Goal: Task Accomplishment & Management: Manage account settings

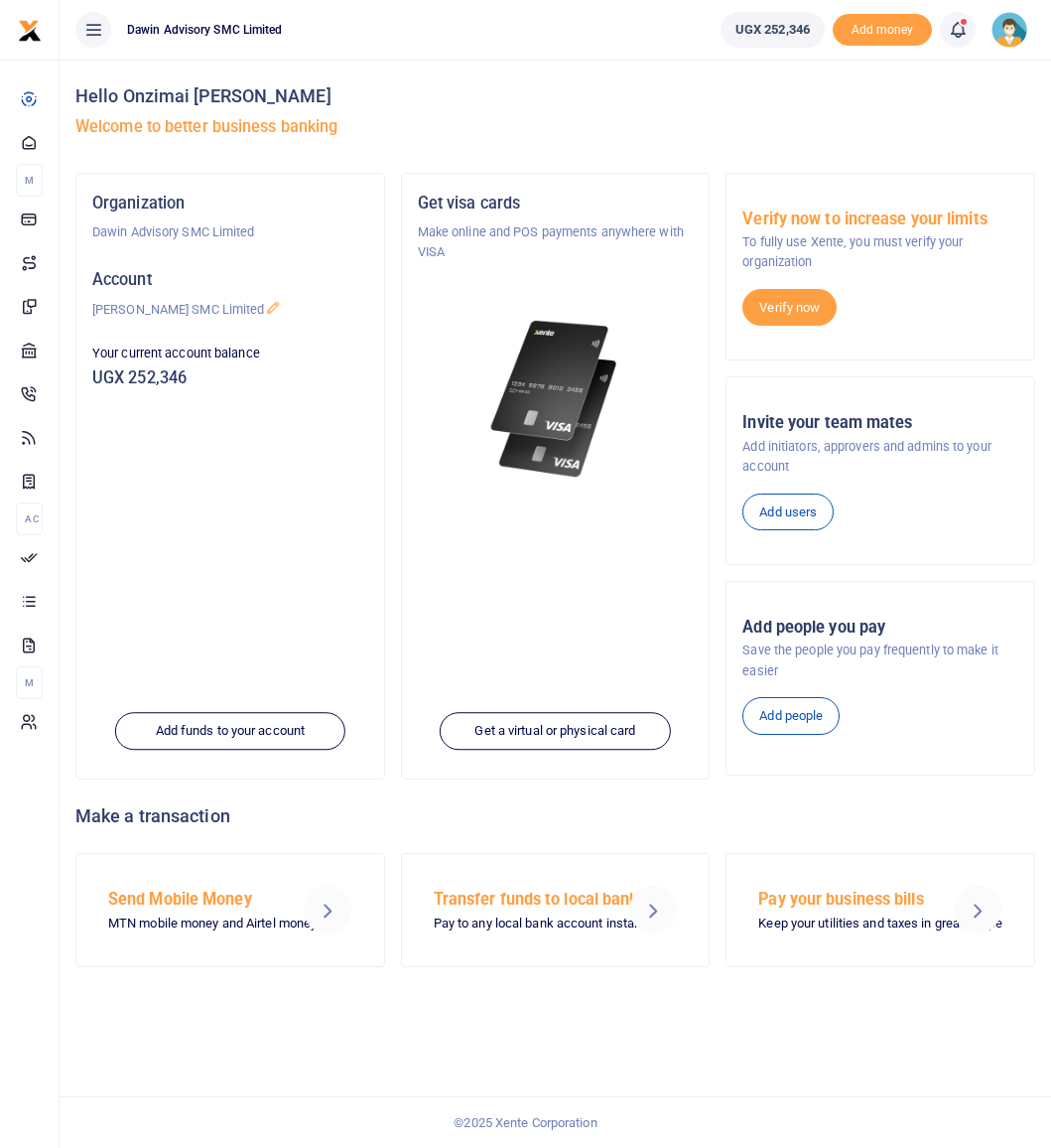
click at [947, 33] on link at bounding box center [958, 30] width 36 height 36
click at [850, 132] on h6 "Transactions to act upon" at bounding box center [849, 132] width 220 height 16
click at [949, 29] on icon at bounding box center [958, 30] width 20 height 22
click at [911, 143] on small "You have 5 awaiting for your to act on" at bounding box center [835, 149] width 191 height 14
click at [966, 27] on icon at bounding box center [958, 30] width 20 height 22
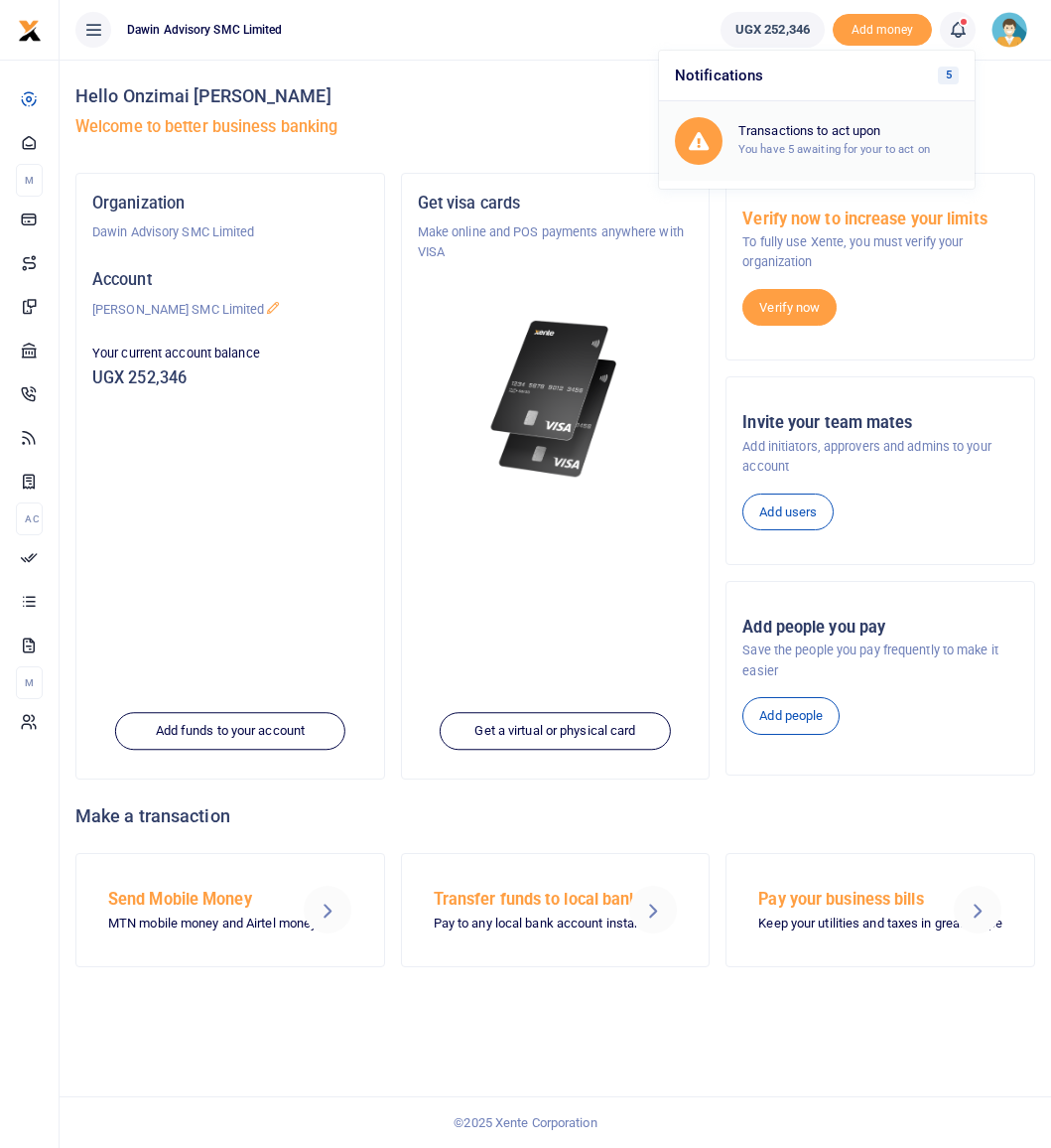
click at [902, 150] on small "You have 5 awaiting for your to act on" at bounding box center [835, 149] width 191 height 14
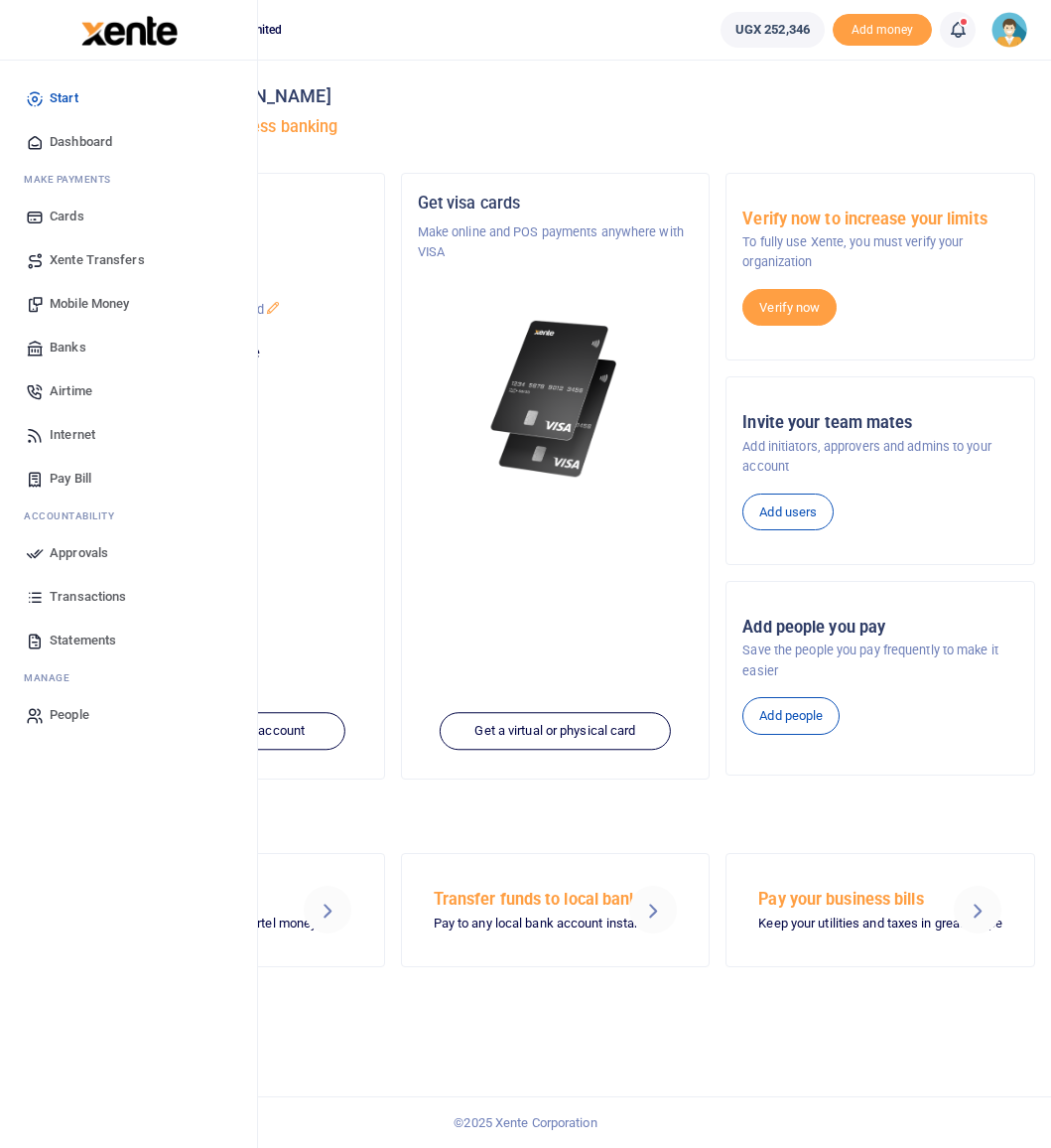
click at [58, 554] on span "Approvals" at bounding box center [79, 553] width 59 height 20
click at [63, 550] on span "Approvals" at bounding box center [79, 553] width 59 height 20
click at [78, 596] on span "Transactions" at bounding box center [88, 597] width 77 height 20
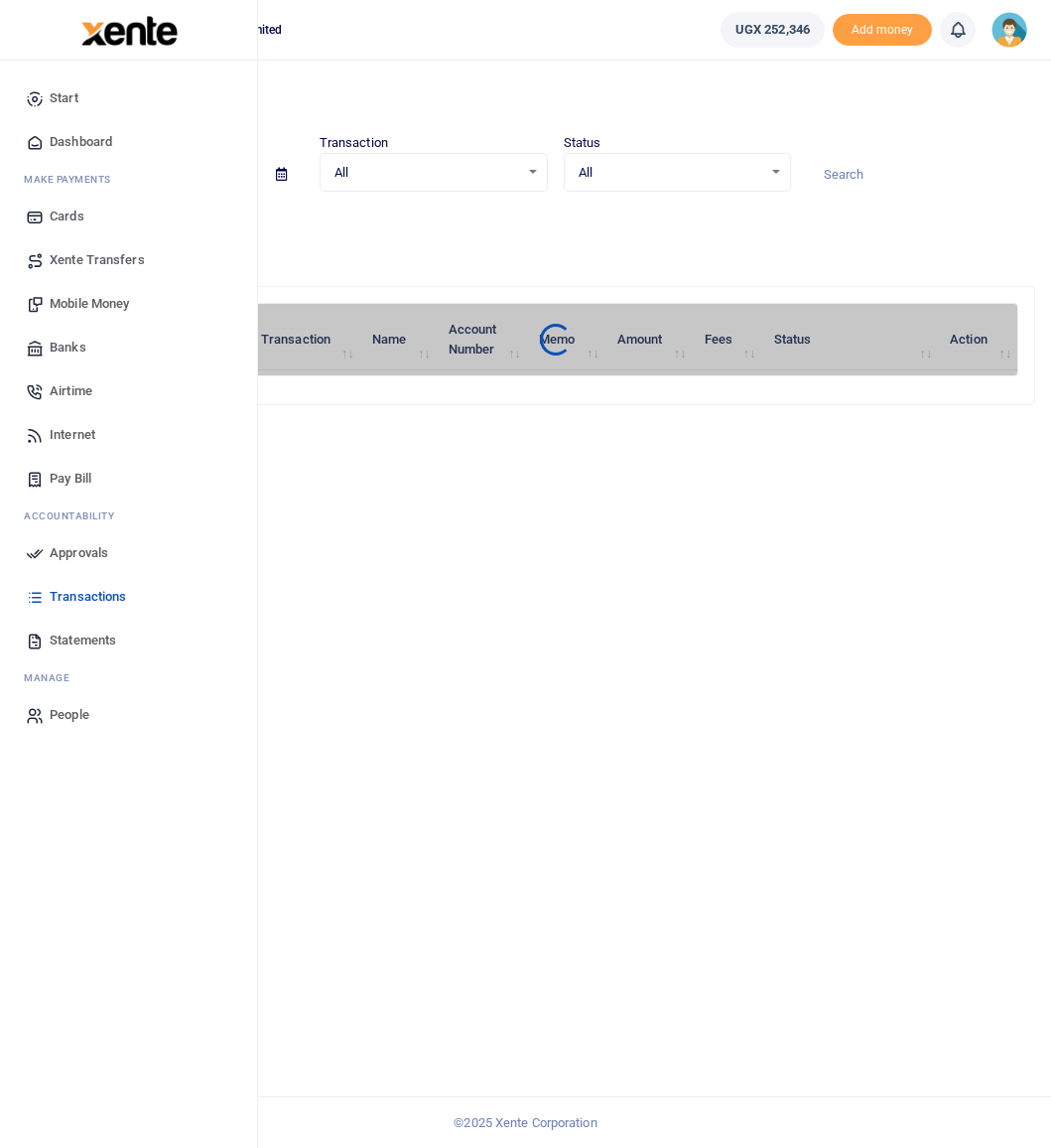
click at [60, 550] on span "Approvals" at bounding box center [79, 553] width 59 height 20
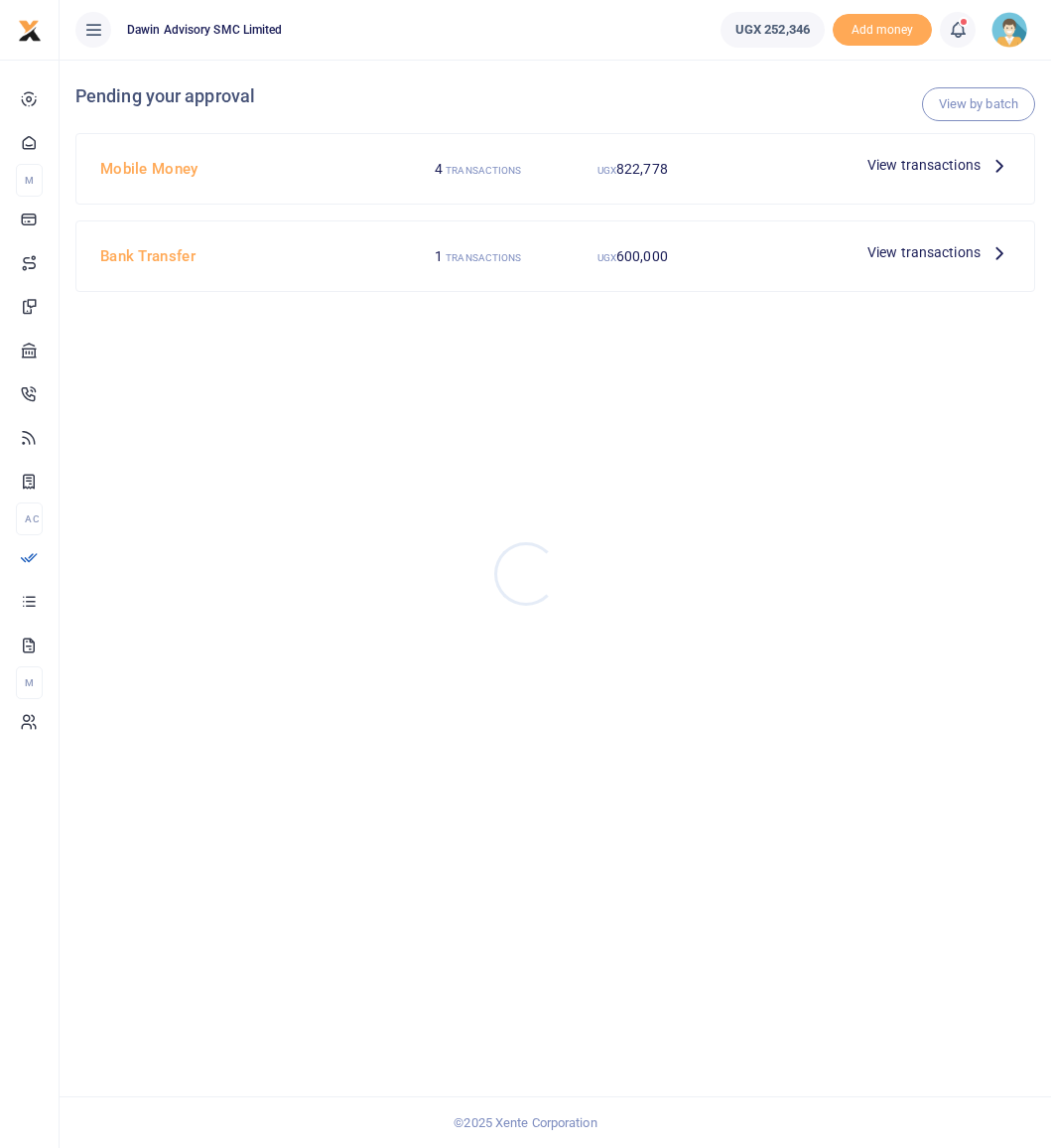
click at [940, 160] on div at bounding box center [525, 574] width 1051 height 1148
click at [1000, 168] on icon at bounding box center [1000, 164] width 22 height 22
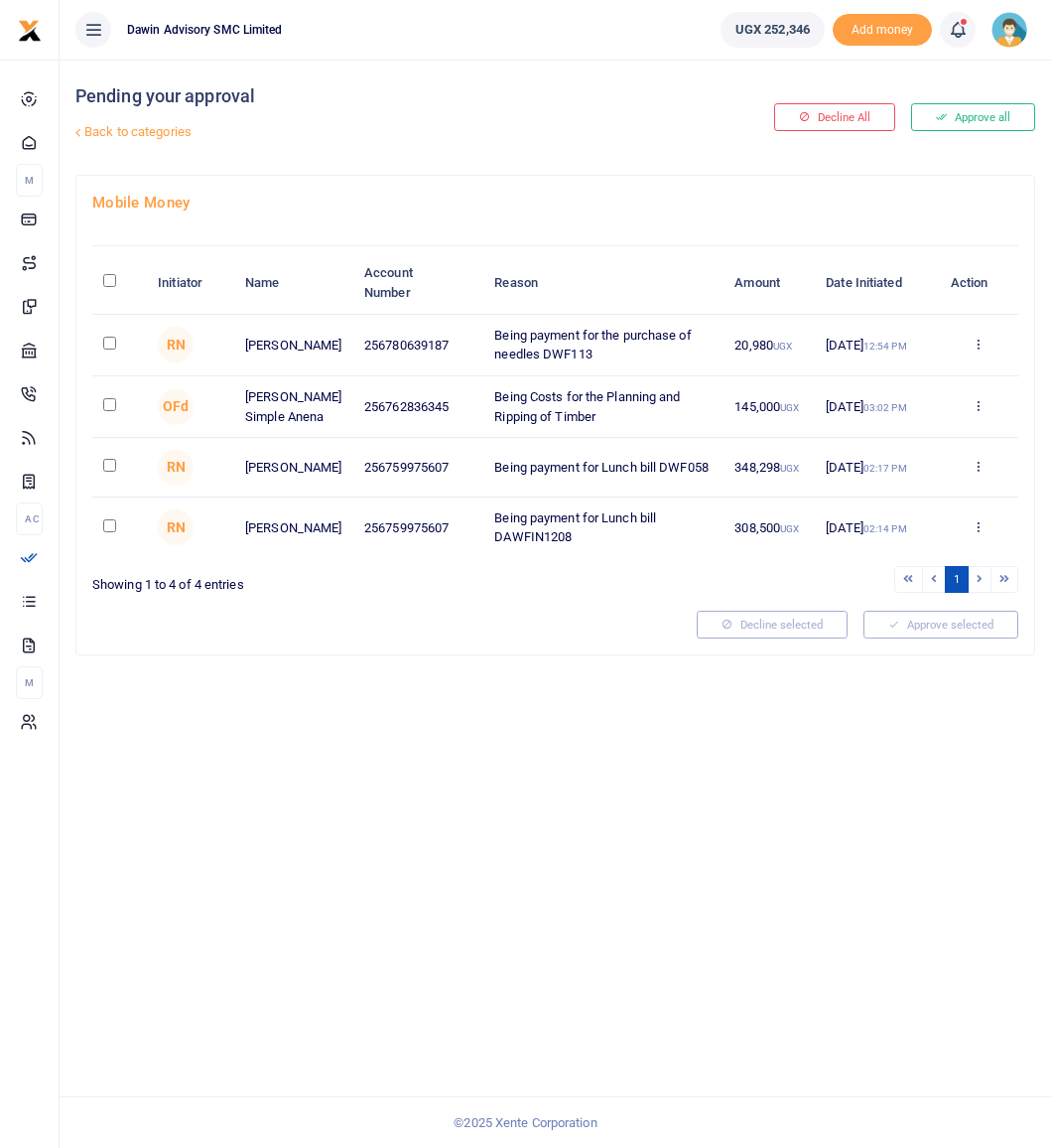
click at [108, 347] on input "checkbox" at bounding box center [110, 343] width 13 height 13
checkbox input "true"
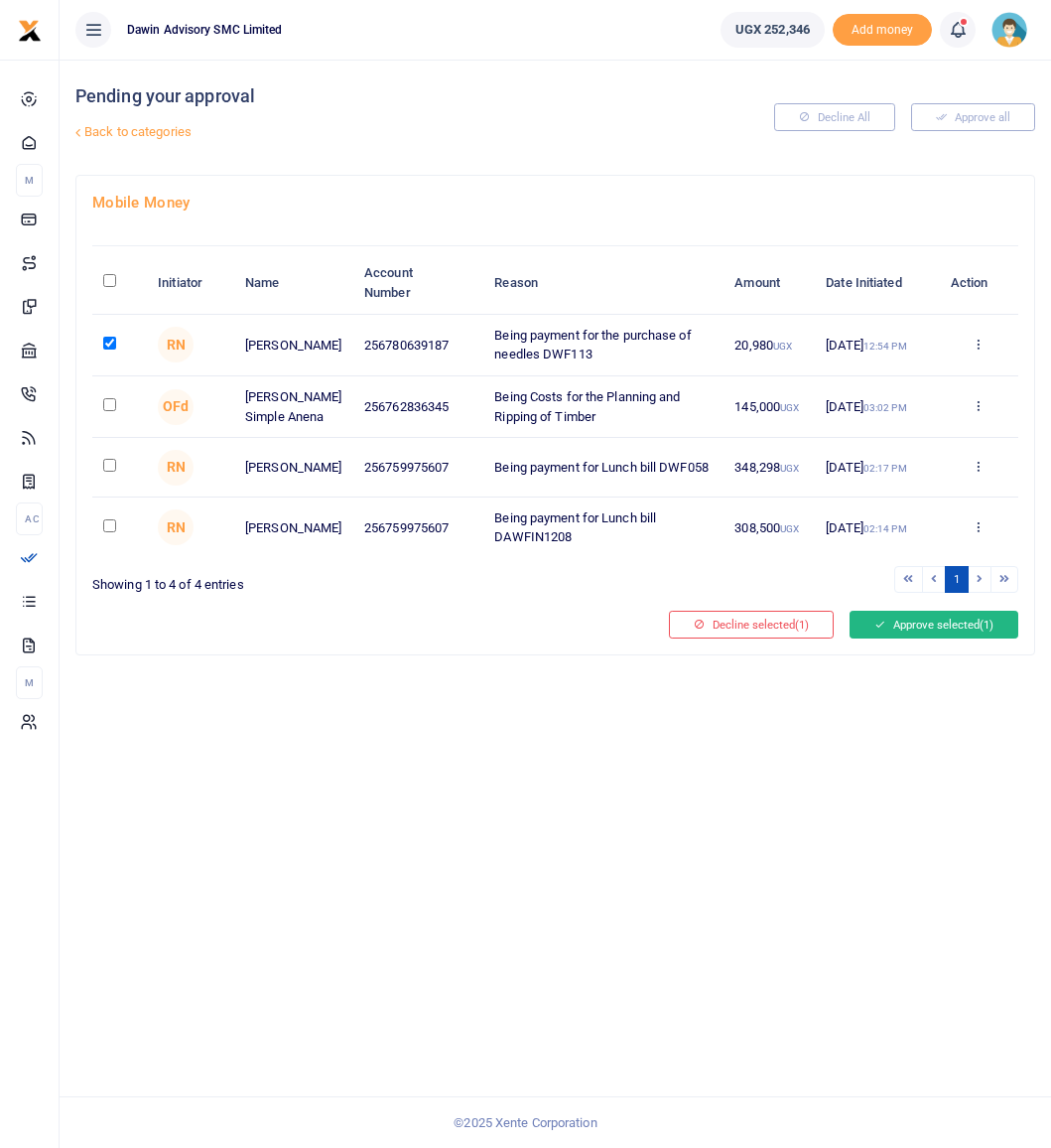
click at [908, 629] on button "Approve selected (1)" at bounding box center [933, 625] width 168 height 28
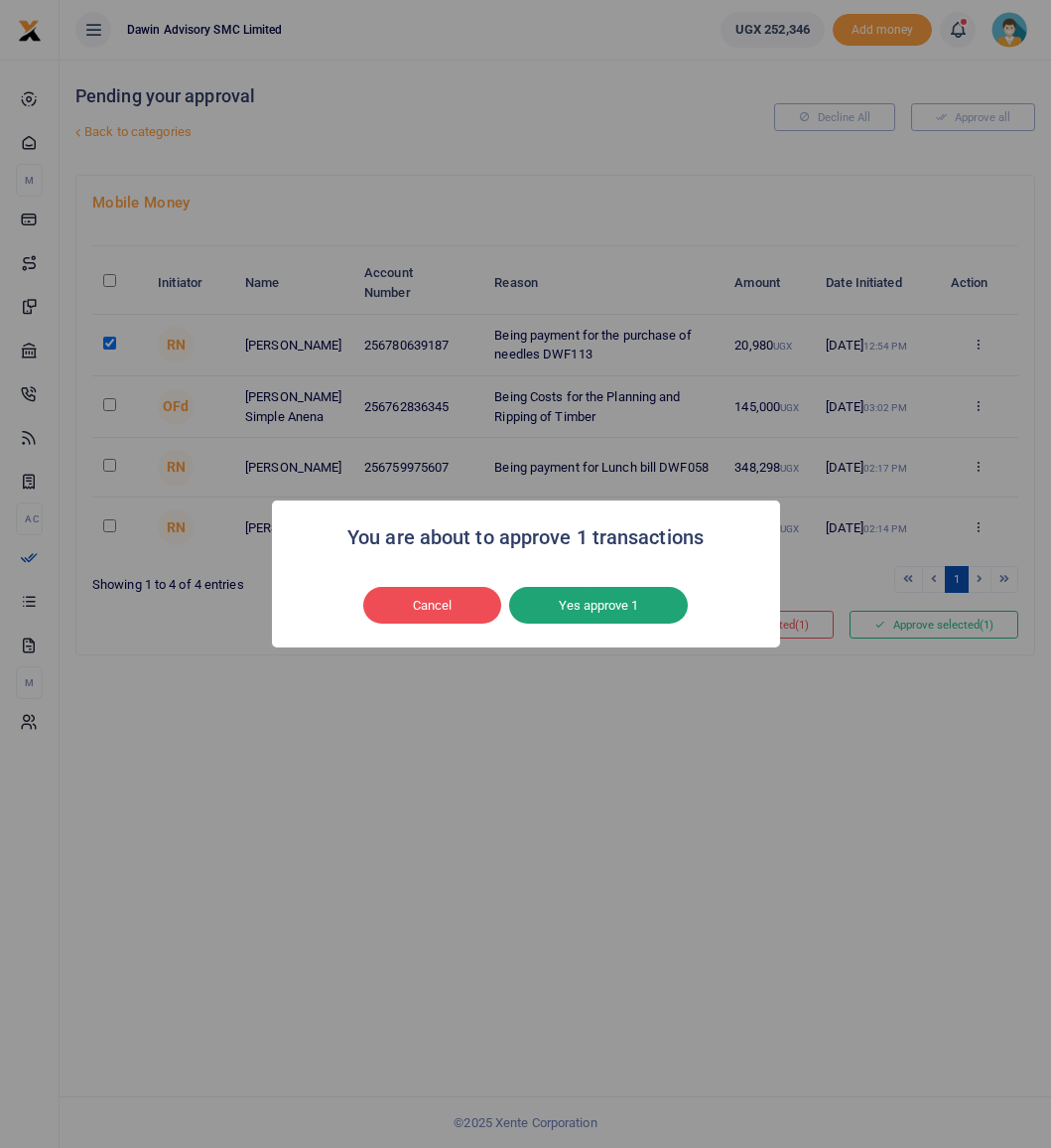
click at [657, 601] on button "Yes approve 1" at bounding box center [598, 606] width 178 height 38
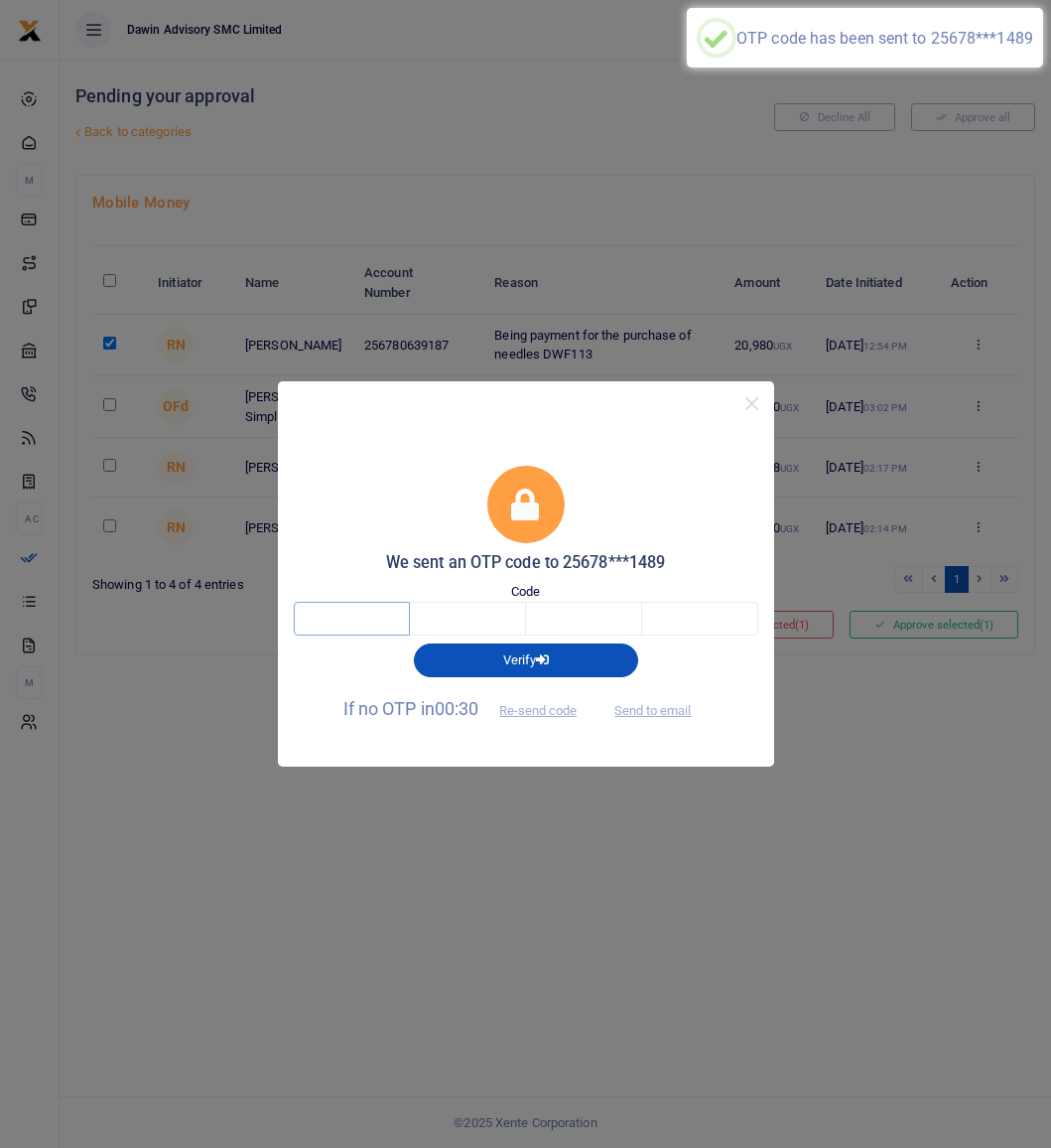
click at [339, 604] on input "text" at bounding box center [352, 619] width 117 height 34
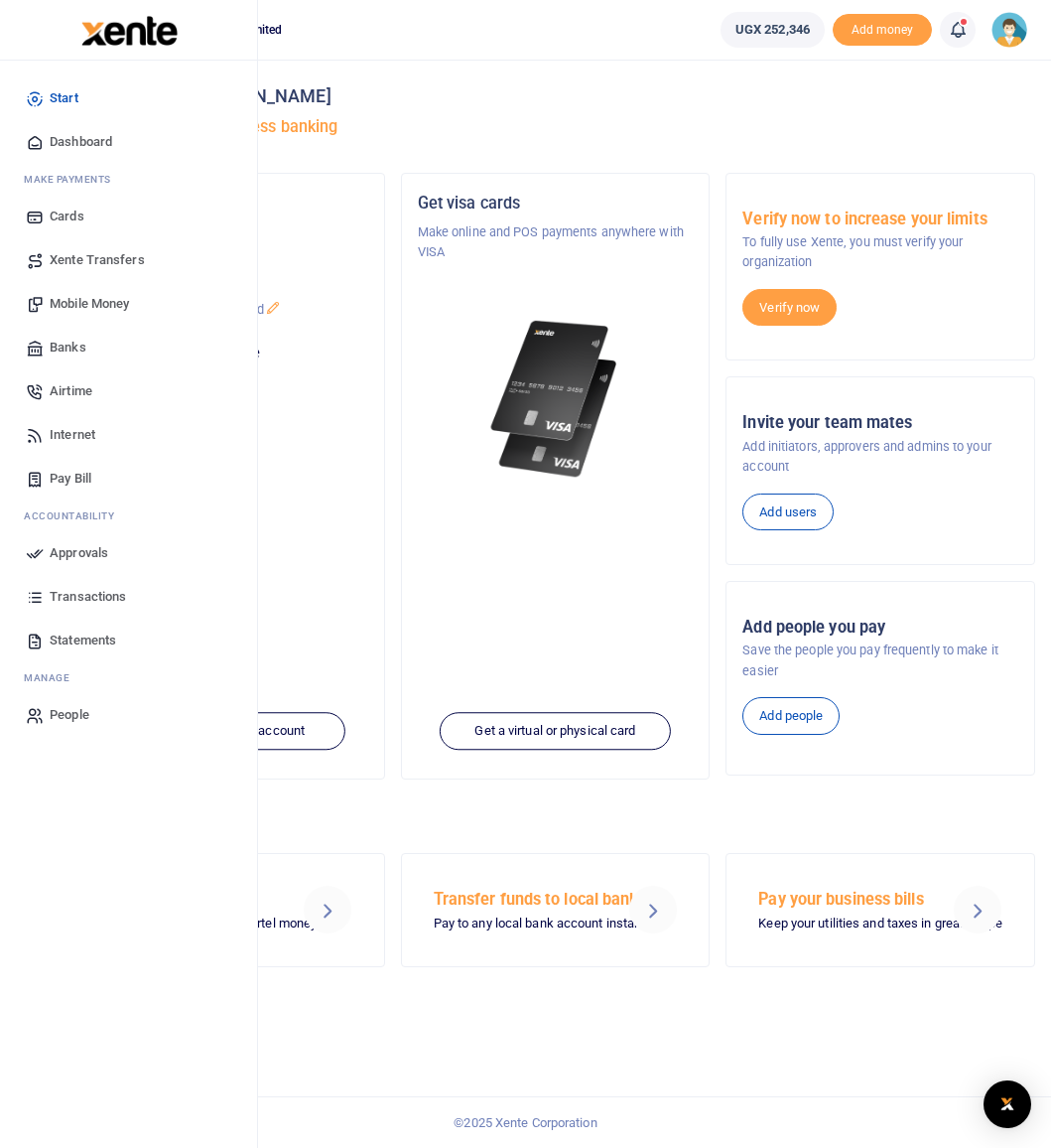
click at [56, 555] on span "Approvals" at bounding box center [79, 553] width 59 height 20
click at [76, 555] on span "Approvals" at bounding box center [79, 553] width 59 height 20
click at [76, 551] on span "Approvals" at bounding box center [79, 553] width 59 height 20
click at [76, 552] on span "Approvals" at bounding box center [79, 553] width 59 height 20
click at [65, 551] on span "Approvals" at bounding box center [79, 553] width 59 height 20
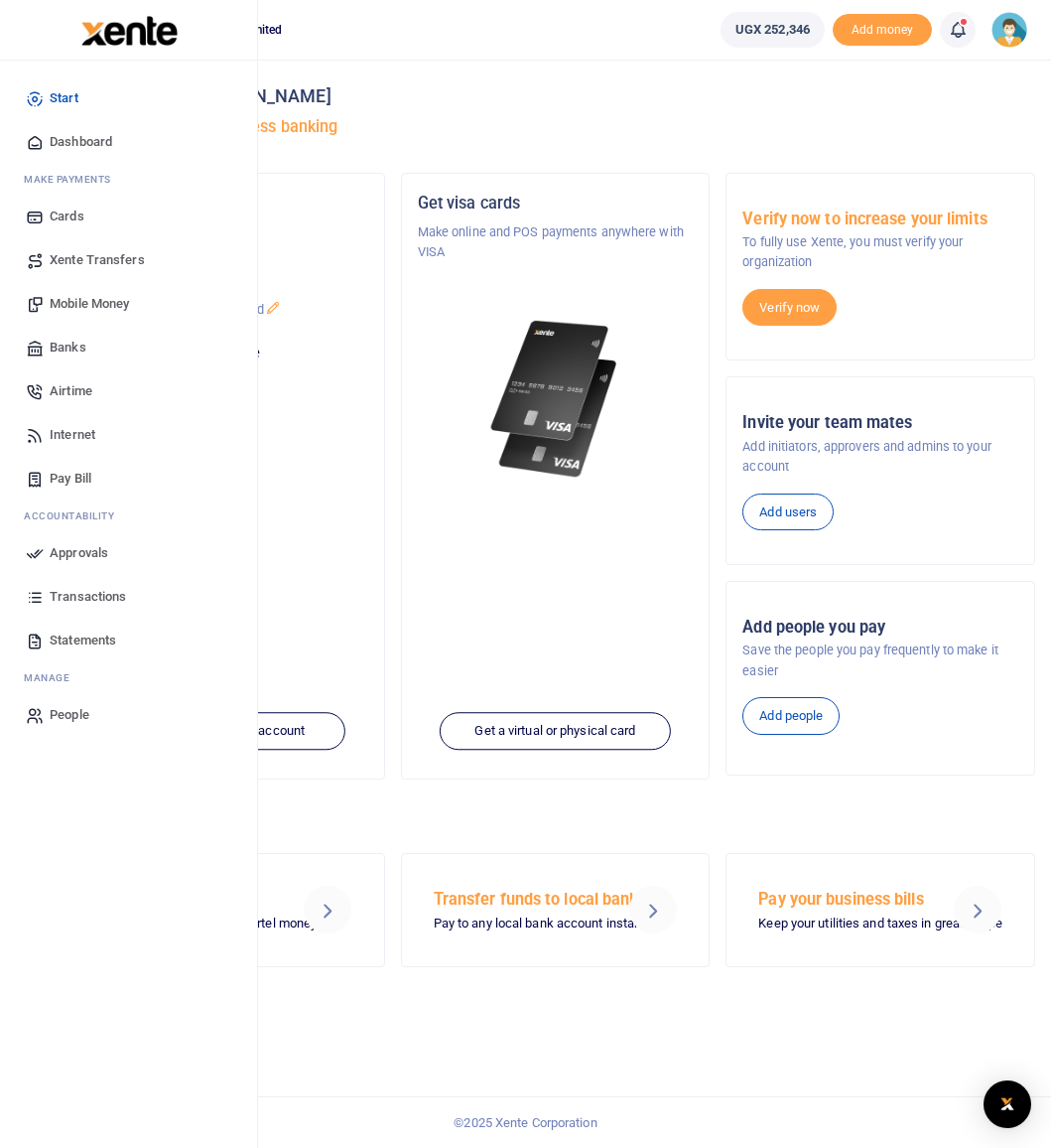
click at [68, 550] on span "Approvals" at bounding box center [79, 553] width 59 height 20
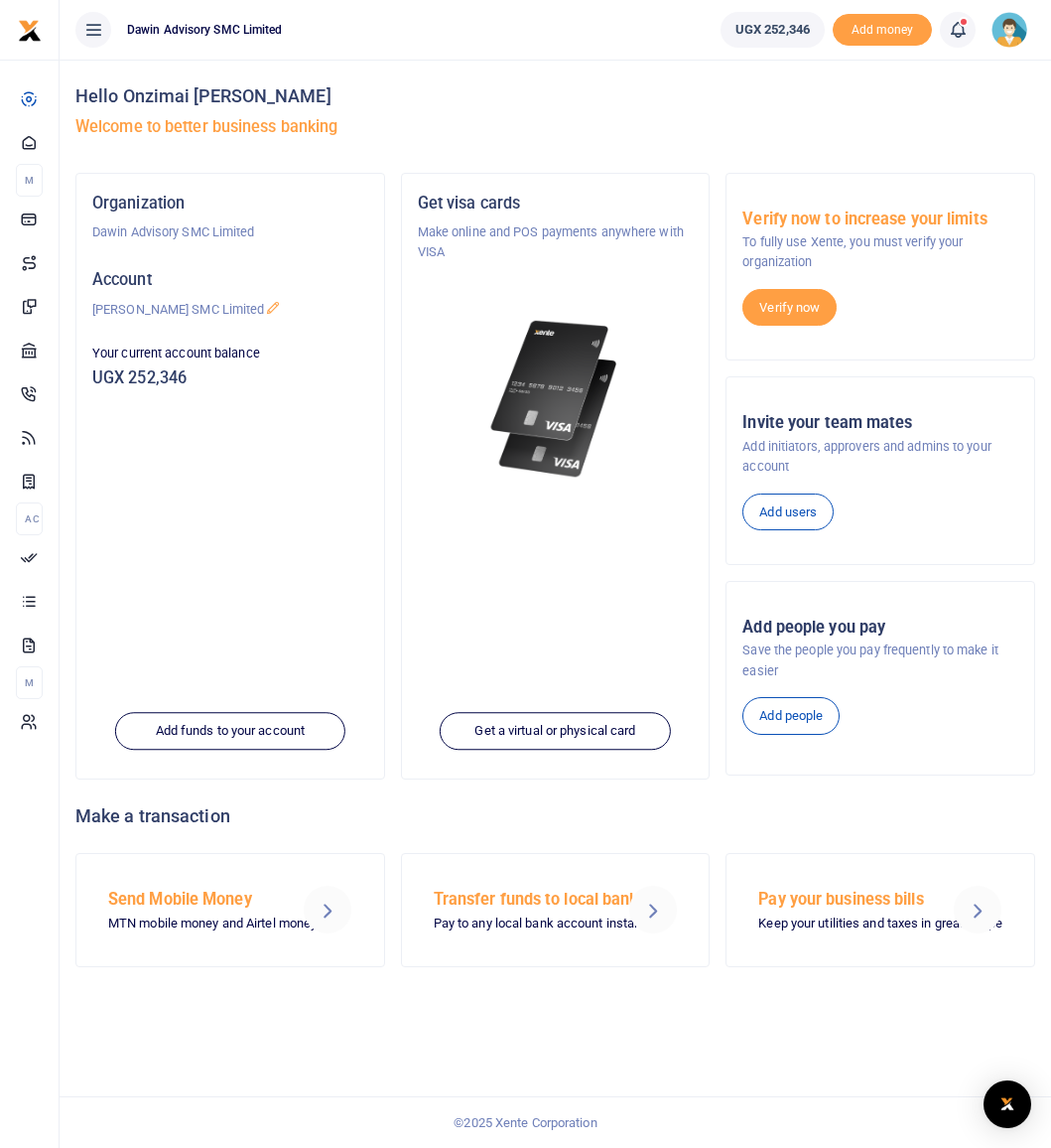
click at [953, 32] on icon at bounding box center [958, 30] width 20 height 22
click at [806, 134] on h6 "Transactions to act upon" at bounding box center [849, 132] width 220 height 16
click at [972, 27] on link at bounding box center [958, 30] width 36 height 36
click at [843, 148] on small "You have 8 awaiting for your to act on" at bounding box center [835, 149] width 191 height 14
click at [398, 520] on div "Get visa cards Make online and POS payments anywhere with VISA Get a virtual or…" at bounding box center [556, 476] width 326 height 608
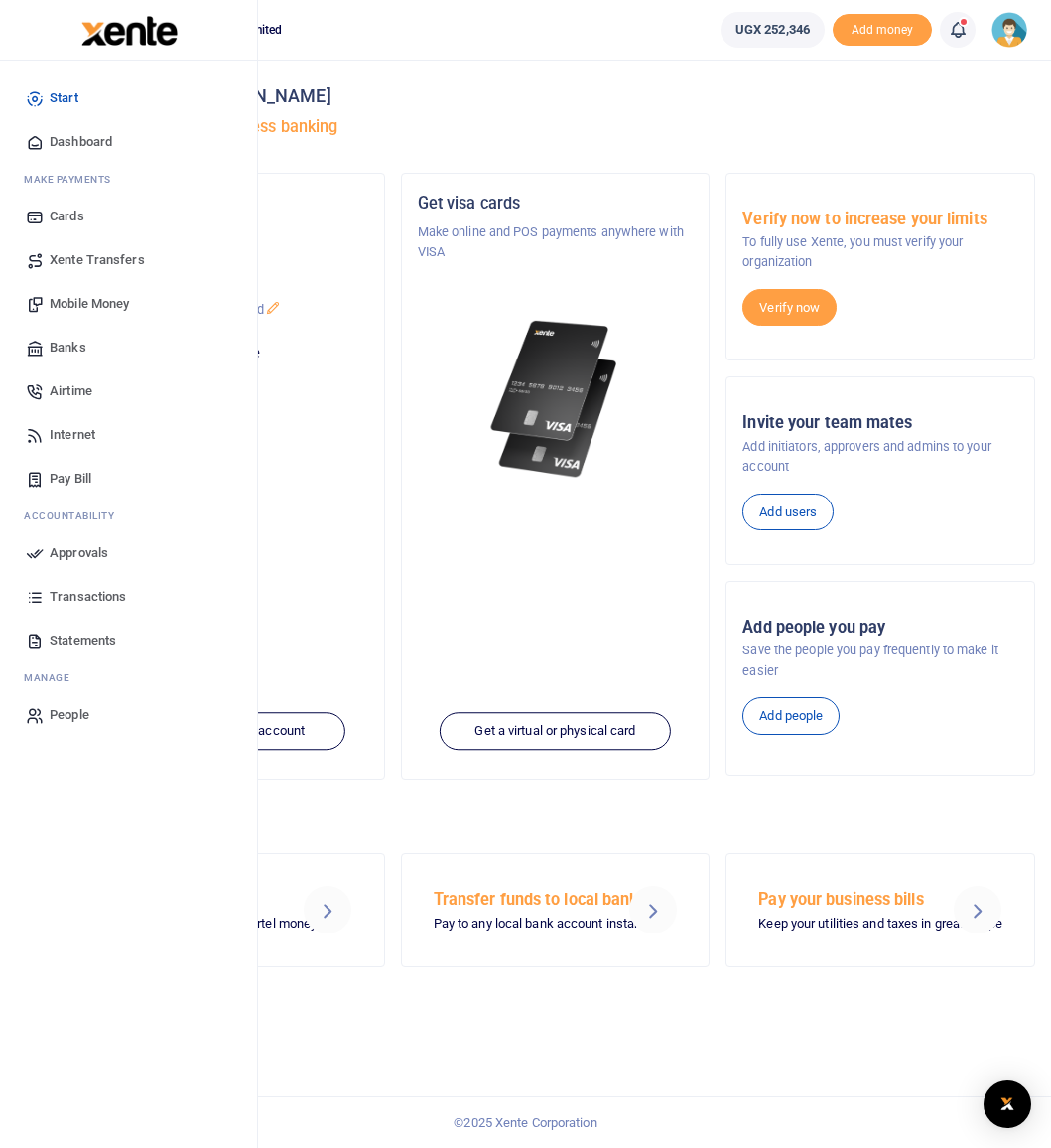
click at [63, 136] on span "Dashboard" at bounding box center [81, 143] width 63 height 20
click at [87, 145] on span "Dashboard" at bounding box center [81, 143] width 63 height 20
click at [87, 141] on span "Dashboard" at bounding box center [81, 143] width 63 height 20
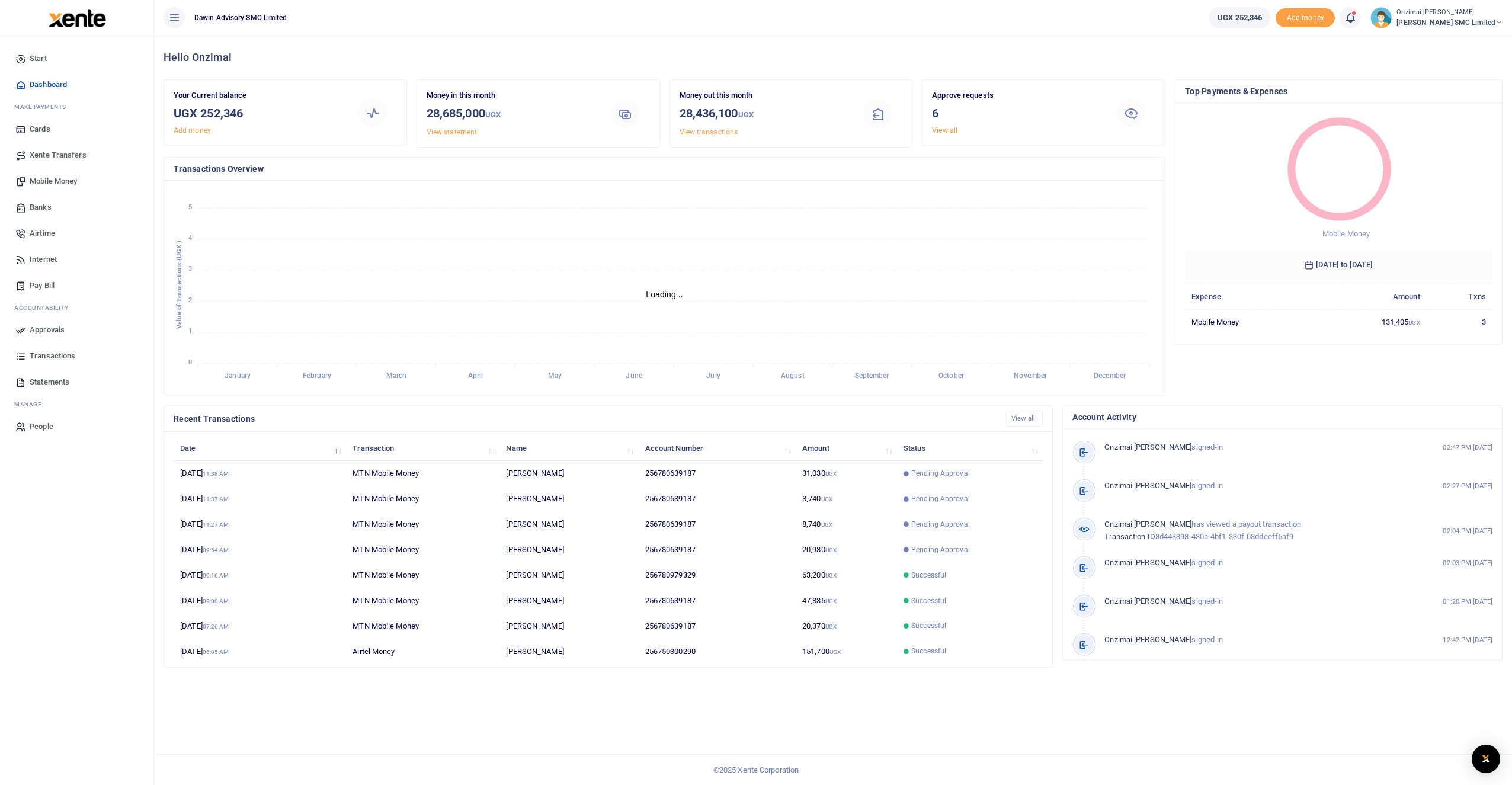
scroll to position [10, 10]
click at [559, 474] on td "[PERSON_NAME]" at bounding box center [568, 473] width 138 height 26
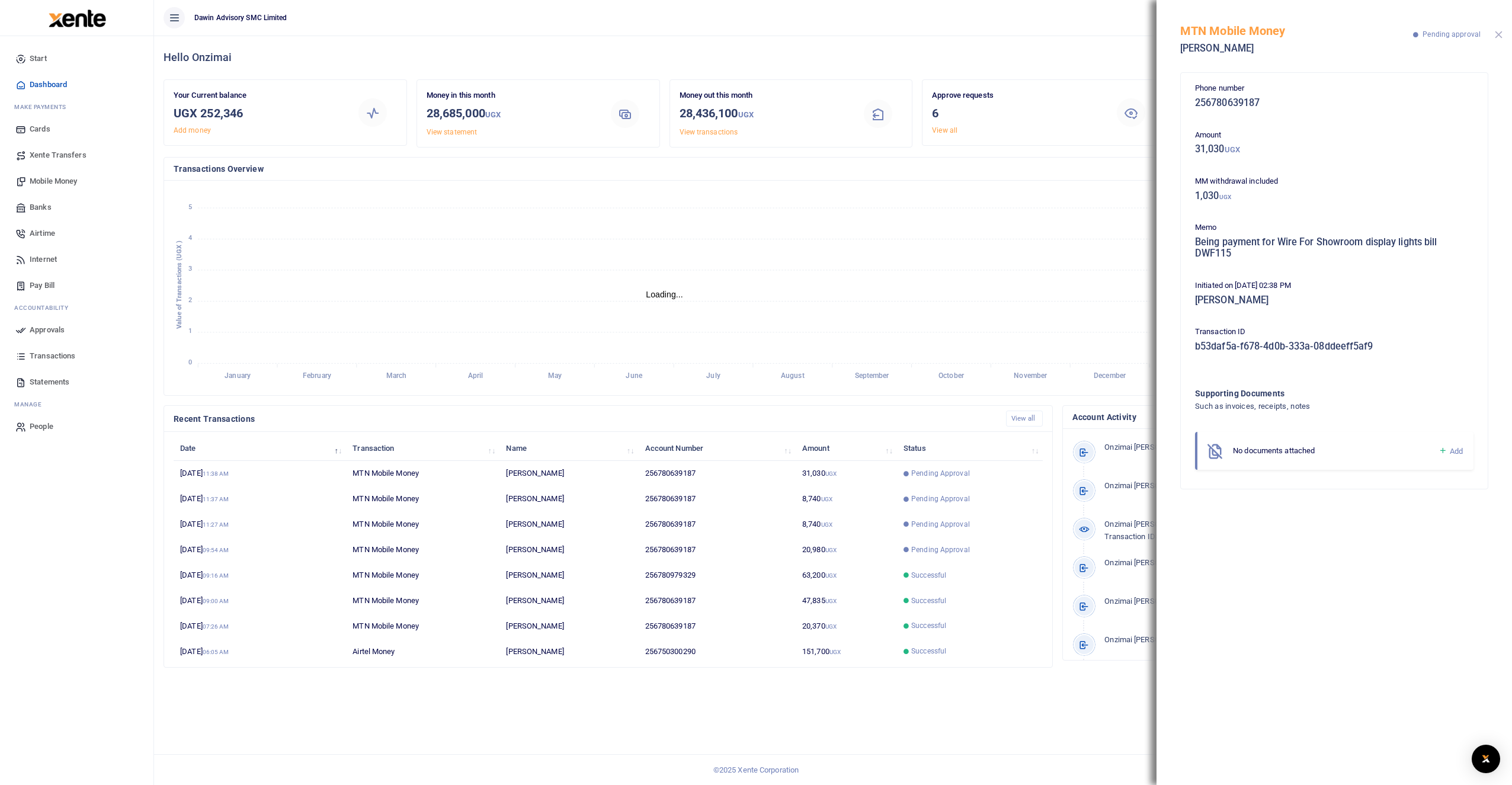
click at [1497, 36] on button "Close" at bounding box center [1498, 34] width 8 height 8
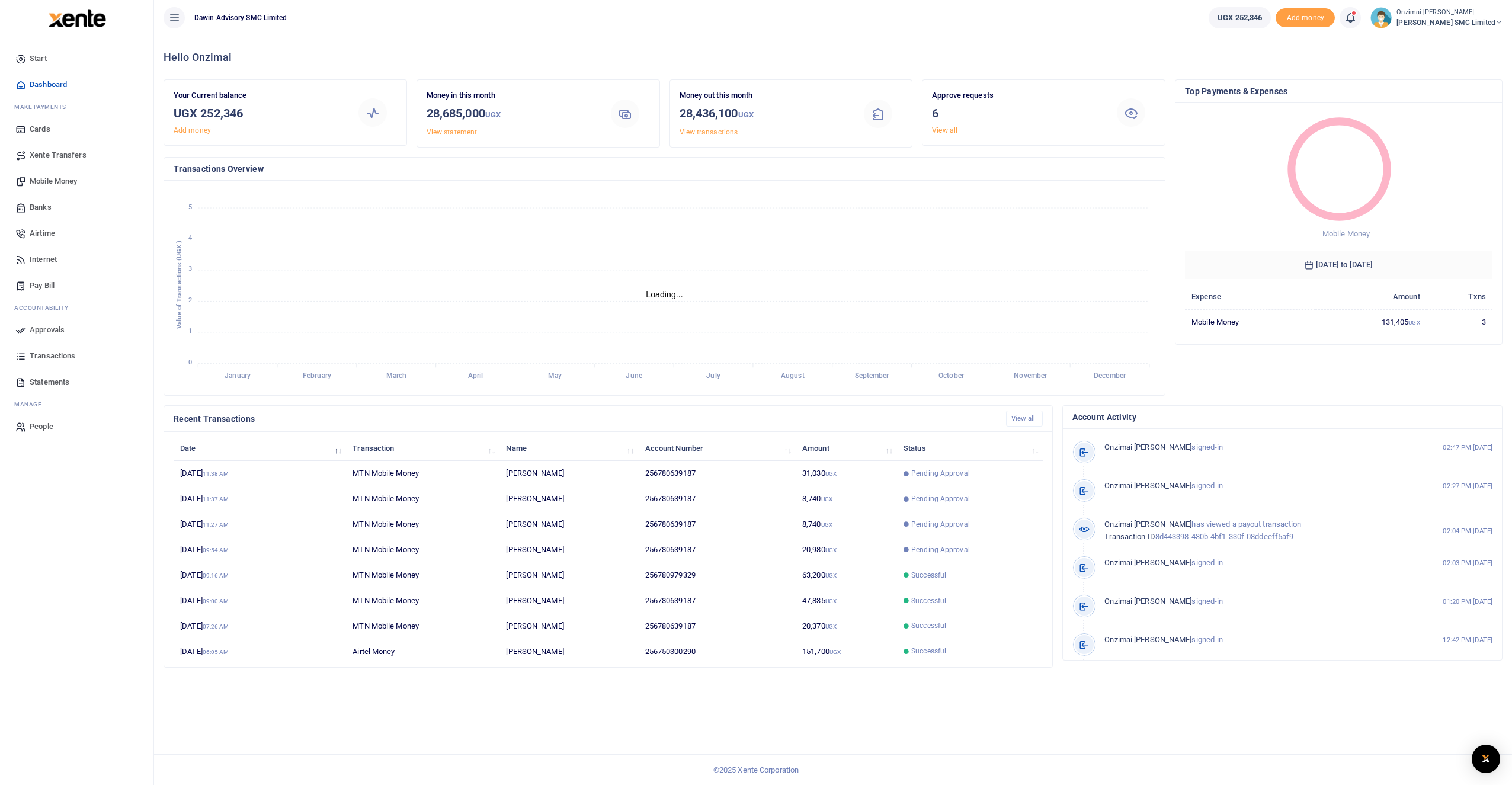
click at [1352, 15] on icon at bounding box center [1350, 18] width 12 height 13
click at [607, 81] on div "Money in this month 28,685,000 UGX View statement" at bounding box center [538, 114] width 242 height 67
click at [942, 132] on link "View all" at bounding box center [944, 130] width 26 height 8
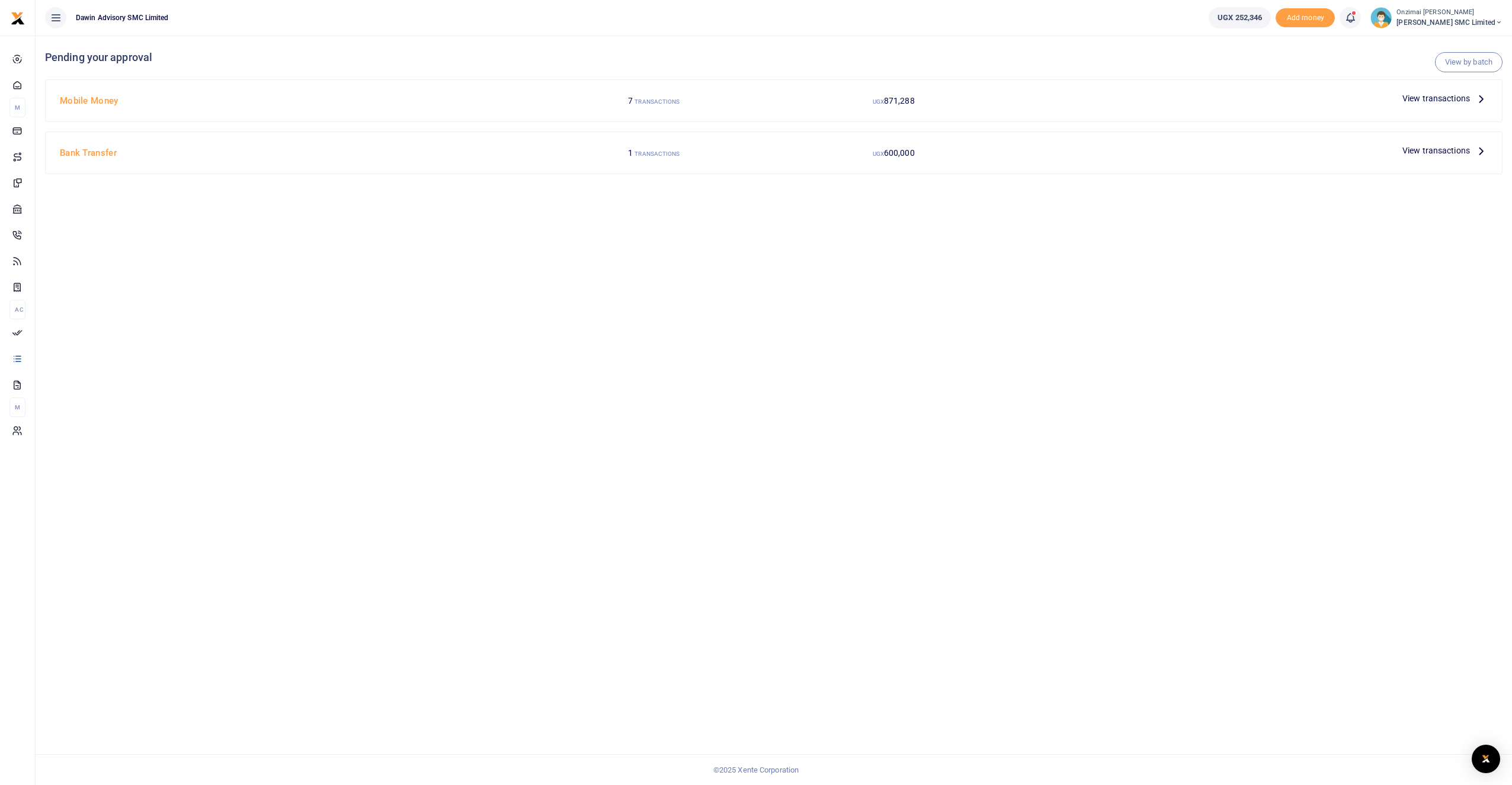
click at [1415, 93] on span "View transactions" at bounding box center [1436, 98] width 68 height 13
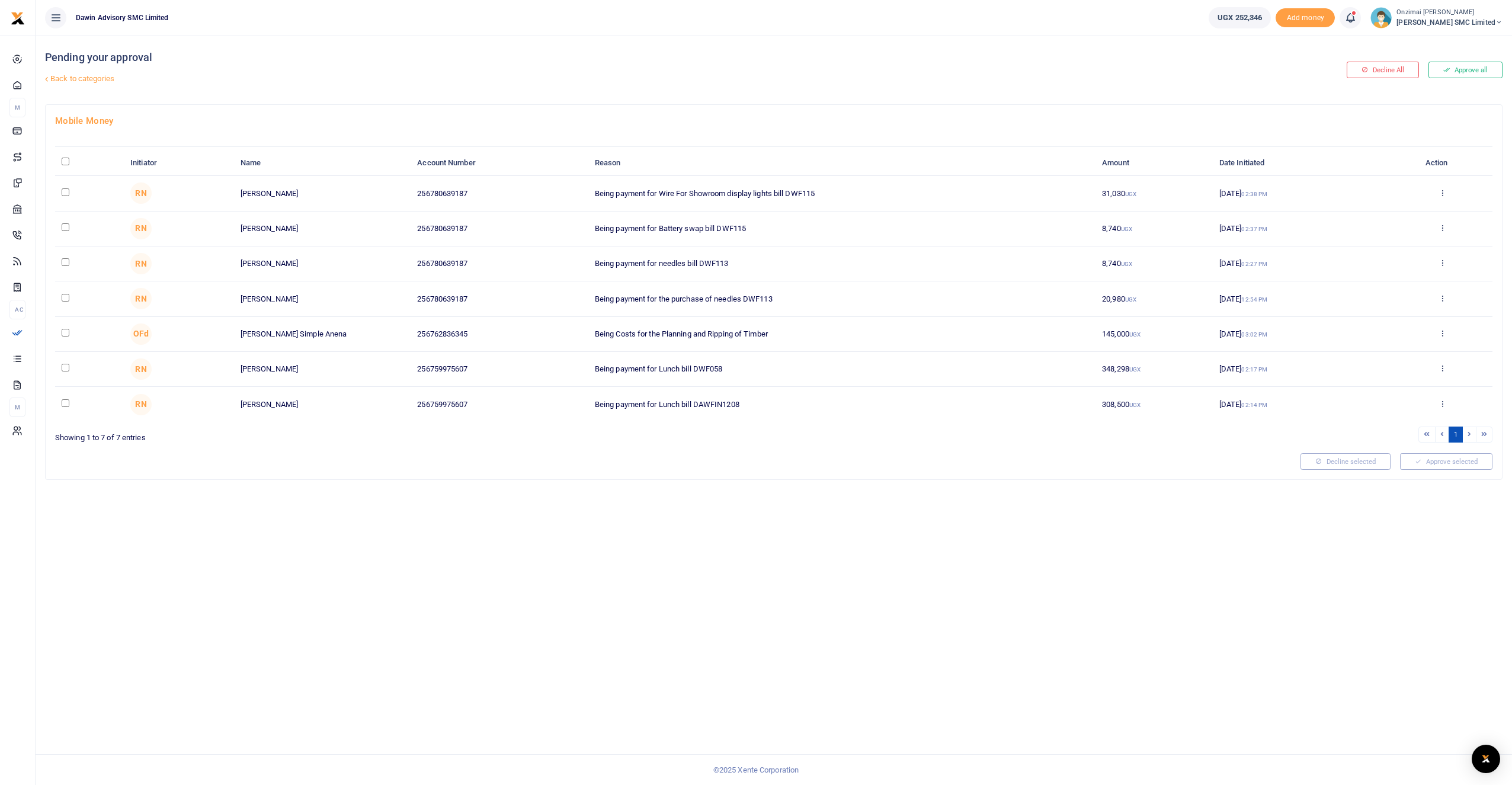
click at [68, 193] on input "checkbox" at bounding box center [65, 192] width 8 height 8
checkbox input "true"
click at [68, 229] on input "checkbox" at bounding box center [65, 227] width 8 height 8
checkbox input "true"
click at [67, 267] on td at bounding box center [90, 264] width 69 height 35
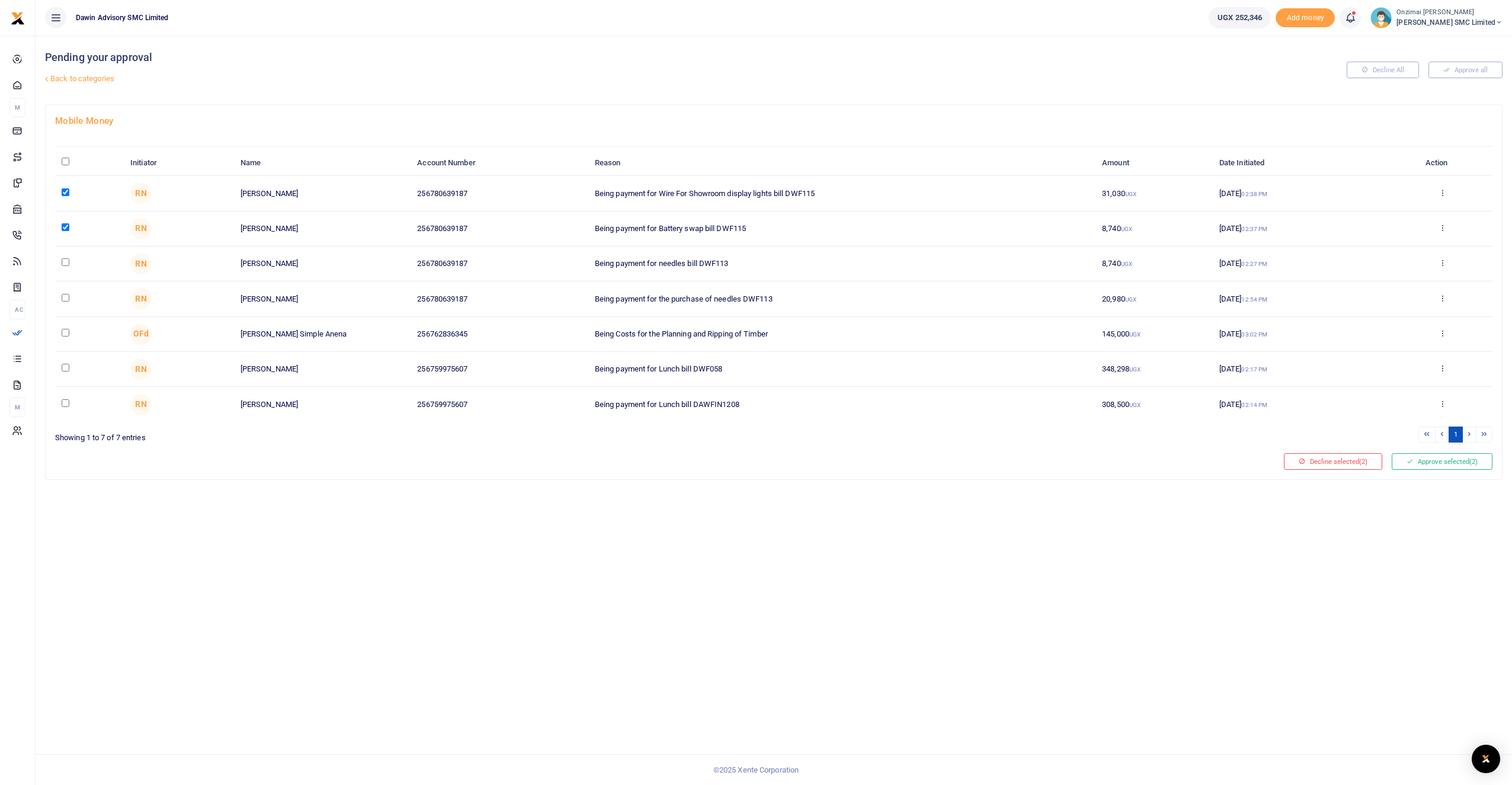
click at [63, 263] on input "checkbox" at bounding box center [65, 262] width 8 height 8
checkbox input "true"
click at [1410, 463] on icon at bounding box center [1409, 461] width 7 height 8
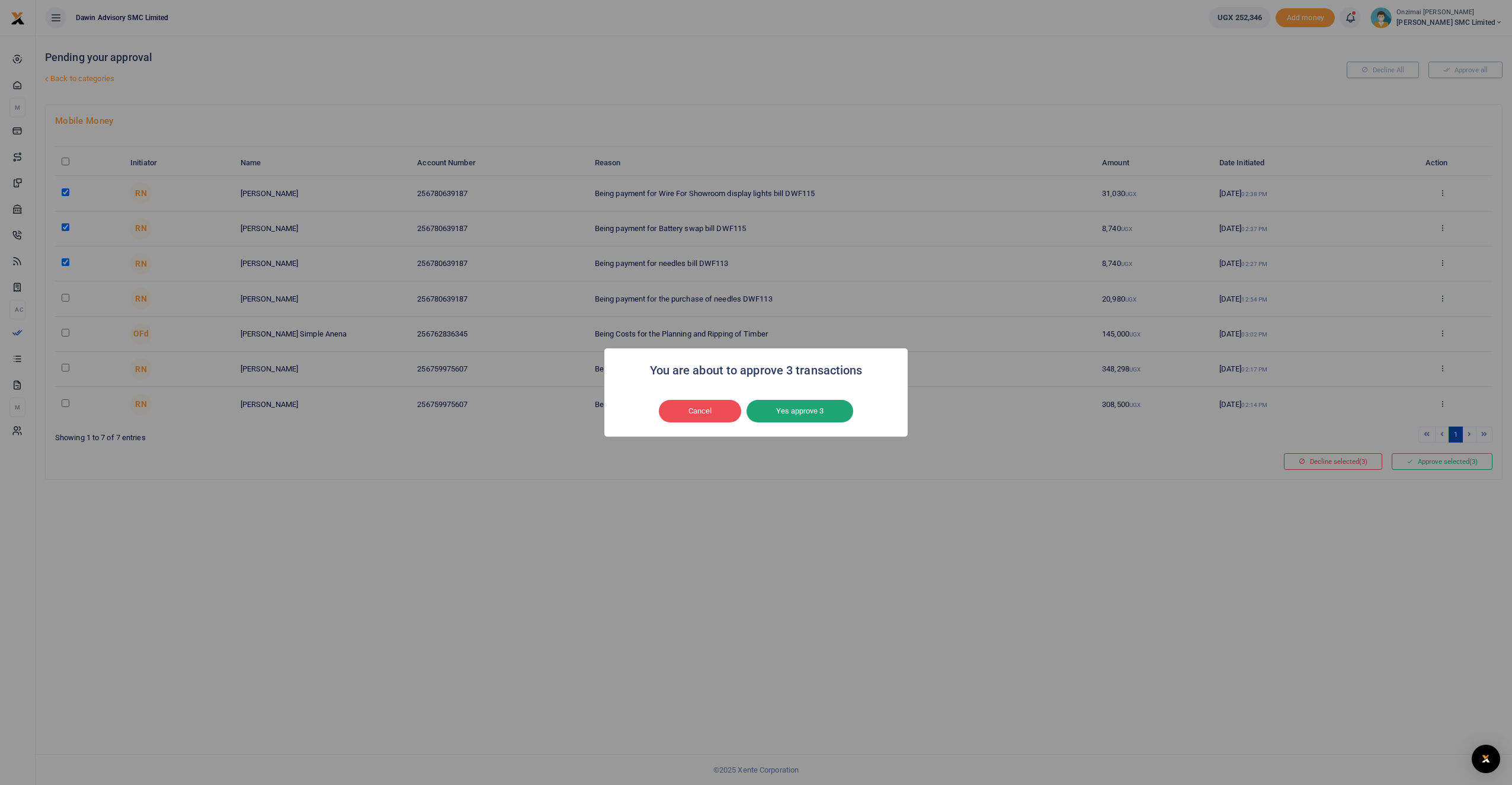
click at [837, 412] on button "Yes approve 3" at bounding box center [799, 411] width 106 height 23
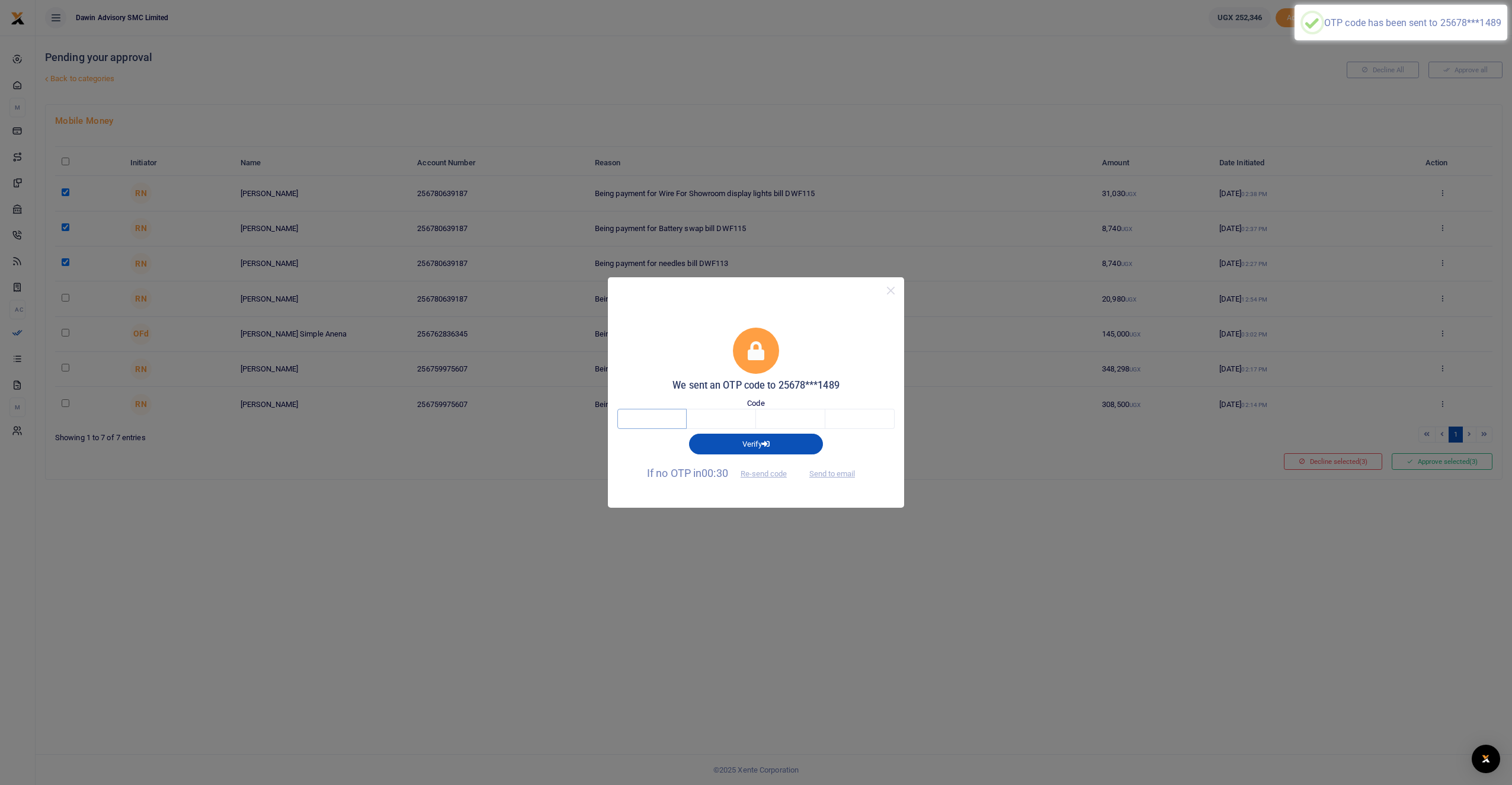
click at [661, 428] on input "text" at bounding box center [652, 419] width 70 height 20
type input "9"
type input "2"
type input "0"
type input "9"
